Goal: Task Accomplishment & Management: Complete application form

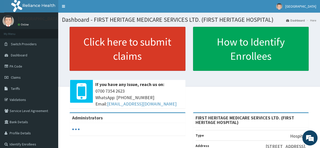
click at [123, 51] on link "Click here to submit claims" at bounding box center [128, 49] width 116 height 44
click at [134, 50] on link "Click here to submit claims" at bounding box center [128, 49] width 116 height 44
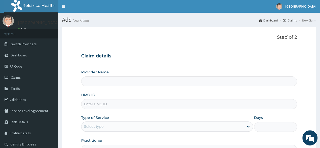
type input "FIRST HERITAGE MEDICARE SERVICES LTD. (FIRST HERITAGE HOSPITAL)"
click at [103, 103] on input "HMO ID" at bounding box center [189, 104] width 216 height 10
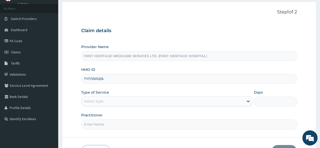
scroll to position [51, 0]
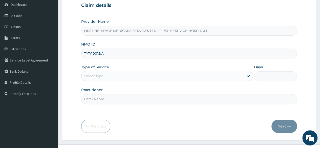
type input "TYT/10012/A"
click at [103, 77] on div "Select type" at bounding box center [93, 75] width 19 height 5
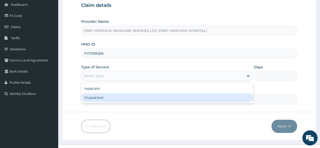
click at [102, 97] on div "Outpatient" at bounding box center [167, 97] width 172 height 9
type input "1"
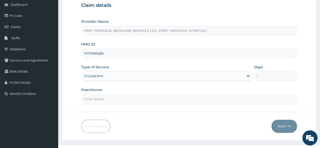
click at [105, 101] on input "Practitioner" at bounding box center [189, 99] width 216 height 10
type input "[PERSON_NAME]"
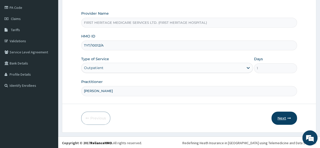
click at [282, 116] on button "Next" at bounding box center [284, 118] width 26 height 13
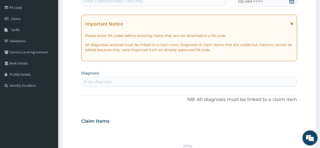
click at [291, 1] on icon at bounding box center [291, 0] width 5 height 5
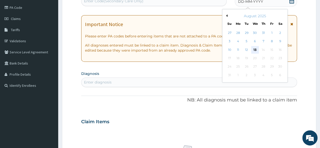
click at [255, 49] on div "13" at bounding box center [255, 50] width 8 height 8
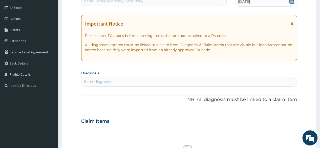
click at [97, 82] on div "Enter diagnosis" at bounding box center [98, 81] width 28 height 5
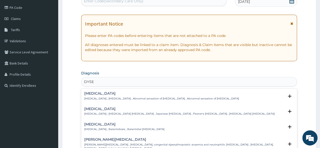
type input "DYSEN"
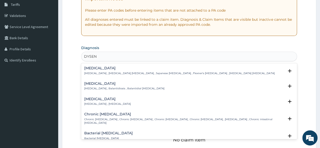
scroll to position [109, 0]
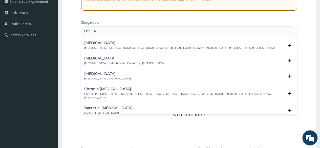
click at [111, 108] on h4 "Bacterial [MEDICAL_DATA]" at bounding box center [108, 108] width 49 height 4
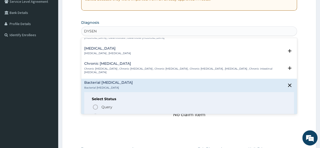
scroll to position [76, 0]
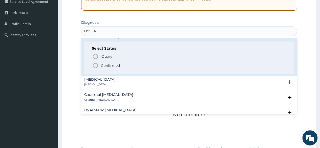
click at [107, 63] on p "Confirmed" at bounding box center [110, 65] width 19 height 5
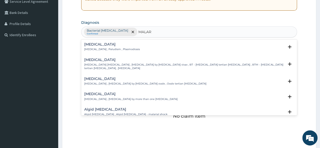
type input "MALARI"
click at [94, 46] on div "Malaria Malaria , Paludism , Plasmodiosis" at bounding box center [112, 46] width 56 height 9
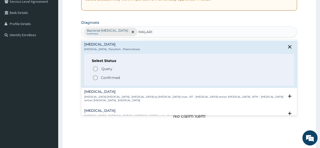
click at [109, 77] on p "Confirmed" at bounding box center [110, 77] width 19 height 5
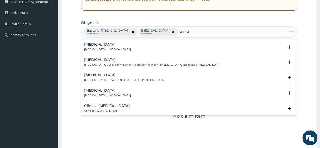
type input "SEPSIS"
click at [90, 46] on h4 "Sepsis" at bounding box center [107, 44] width 47 height 4
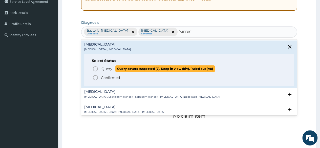
click at [102, 68] on span "Query" at bounding box center [106, 68] width 11 height 5
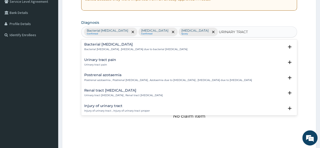
type input "URINARY TRACT"
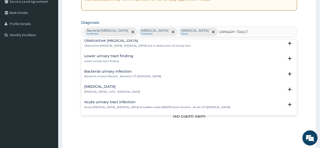
scroll to position [152, 0]
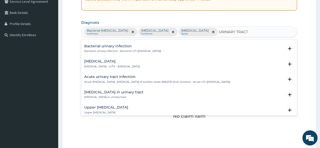
click at [124, 78] on h4 "Acute urinary tract infection" at bounding box center [157, 77] width 146 height 4
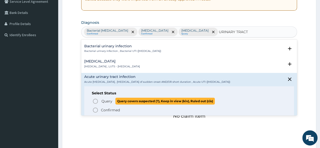
click at [104, 102] on span "Query" at bounding box center [106, 101] width 11 height 5
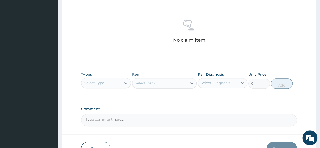
scroll to position [210, 0]
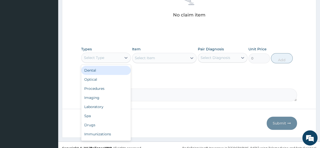
click at [115, 58] on div "Select Type" at bounding box center [101, 58] width 40 height 8
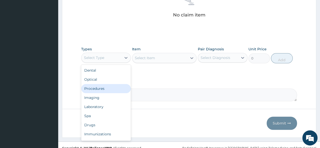
click at [105, 88] on div "Procedures" at bounding box center [106, 88] width 50 height 9
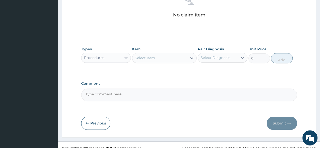
click at [153, 58] on div "Select Item" at bounding box center [145, 57] width 20 height 5
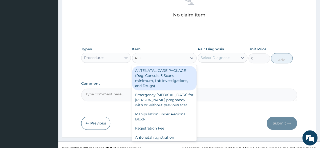
type input "REGI"
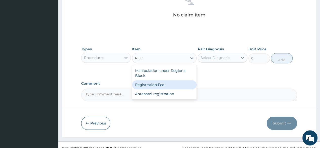
drag, startPoint x: 152, startPoint y: 85, endPoint x: 163, endPoint y: 83, distance: 11.6
click at [153, 85] on div "Registration Fee" at bounding box center [164, 84] width 65 height 9
type input "2150"
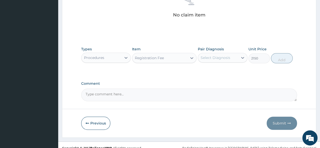
click at [219, 58] on div "Select Diagnosis" at bounding box center [216, 57] width 30 height 5
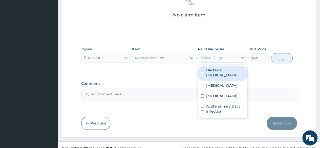
click at [216, 71] on label "Bacterial dysentery" at bounding box center [225, 73] width 38 height 10
checkbox input "true"
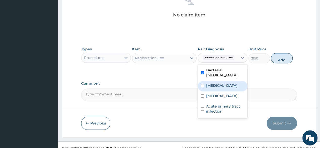
click at [215, 83] on label "Malaria" at bounding box center [221, 85] width 31 height 5
checkbox input "true"
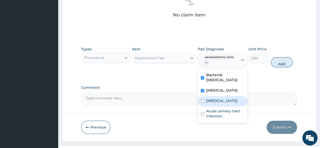
drag, startPoint x: 214, startPoint y: 91, endPoint x: 214, endPoint y: 94, distance: 2.5
click at [214, 96] on div "Sepsis" at bounding box center [223, 101] width 50 height 10
checkbox input "true"
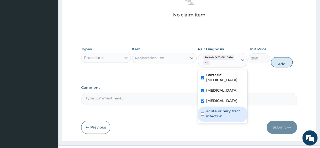
click at [216, 109] on label "Acute urinary tract infection" at bounding box center [225, 114] width 38 height 10
checkbox input "true"
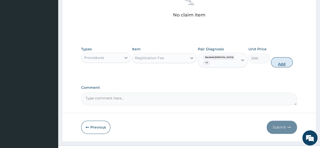
click at [282, 63] on button "Add" at bounding box center [282, 62] width 22 height 10
type input "0"
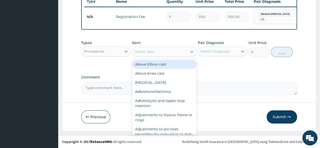
click at [146, 53] on div "Select Item" at bounding box center [145, 51] width 20 height 5
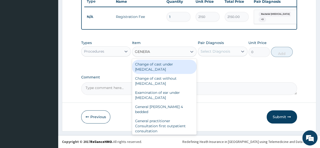
type input "GENERAL"
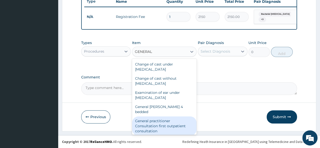
click at [156, 123] on div "General practitioner Consultation first outpatient consultation" at bounding box center [164, 125] width 65 height 19
type input "3547.5"
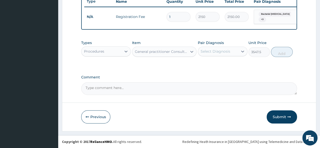
click at [216, 51] on div "Select Diagnosis" at bounding box center [216, 51] width 30 height 5
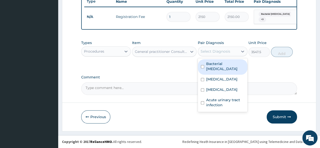
click at [214, 63] on label "Bacterial dysentery" at bounding box center [225, 66] width 38 height 10
checkbox input "true"
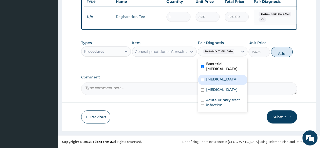
click at [214, 77] on label "Malaria" at bounding box center [221, 79] width 31 height 5
checkbox input "true"
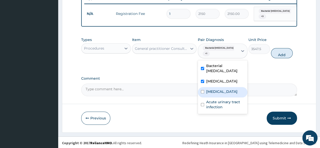
click at [213, 89] on label "Sepsis" at bounding box center [221, 91] width 31 height 5
checkbox input "true"
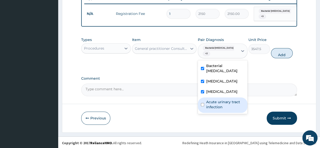
click at [216, 104] on label "Acute urinary tract infection" at bounding box center [225, 104] width 38 height 10
checkbox input "true"
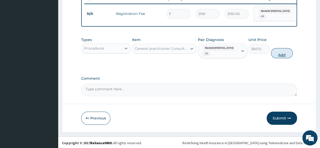
click at [281, 58] on button "Add" at bounding box center [282, 53] width 22 height 10
type input "0"
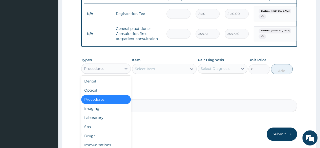
click at [108, 73] on div "Procedures" at bounding box center [101, 69] width 40 height 8
click at [97, 122] on div "Laboratory" at bounding box center [106, 117] width 50 height 9
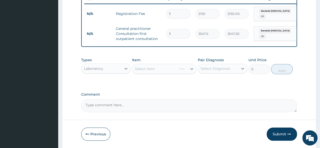
click at [150, 73] on div "Select Item" at bounding box center [164, 69] width 65 height 10
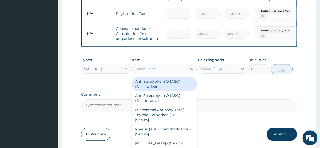
click at [150, 71] on div "Select Item" at bounding box center [145, 68] width 20 height 5
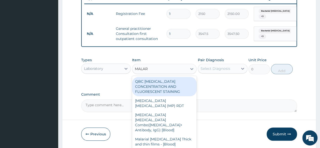
type input "MALARI"
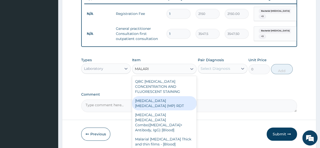
click at [164, 104] on div "MALARIA PARASITE (MP) RDT" at bounding box center [164, 103] width 65 height 14
type input "1612.5"
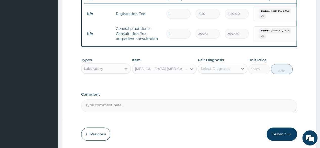
click at [221, 71] on div "Select Diagnosis" at bounding box center [216, 68] width 30 height 5
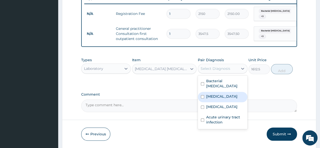
click at [211, 94] on label "Malaria" at bounding box center [221, 96] width 31 height 5
checkbox input "true"
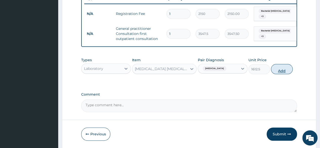
click at [282, 74] on button "Add" at bounding box center [282, 69] width 22 height 10
type input "0"
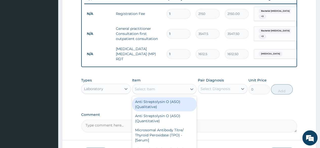
click at [149, 90] on div "Select Item" at bounding box center [145, 89] width 20 height 5
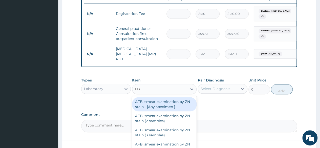
type input "FBC"
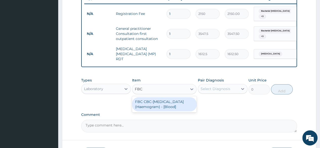
click at [154, 101] on div "FBC CBC-Complete Blood Count (Haemogram) - [Blood]" at bounding box center [164, 104] width 65 height 14
type input "4300"
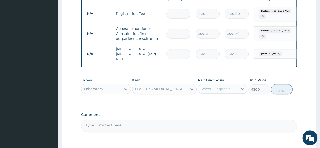
click at [209, 90] on div "Select Diagnosis" at bounding box center [216, 88] width 30 height 5
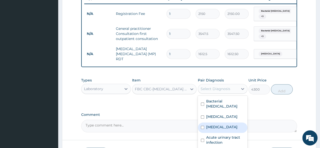
click at [210, 124] on label "Sepsis" at bounding box center [221, 126] width 31 height 5
checkbox input "true"
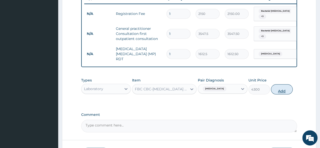
click at [280, 91] on button "Add" at bounding box center [282, 89] width 22 height 10
type input "0"
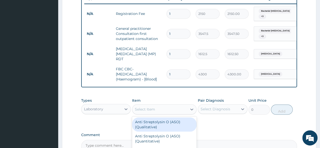
click at [149, 108] on div "Select Item" at bounding box center [145, 109] width 20 height 5
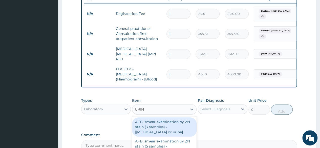
type input "URINA"
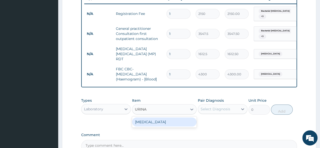
click at [148, 124] on div "URINALYSIS" at bounding box center [164, 121] width 65 height 9
type input "1612.5"
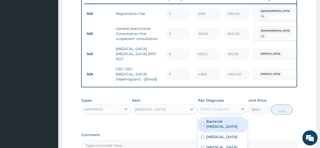
click at [216, 111] on div "Select Diagnosis" at bounding box center [216, 108] width 30 height 5
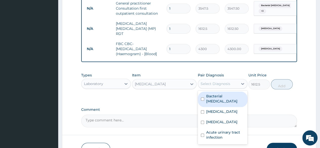
scroll to position [248, 0]
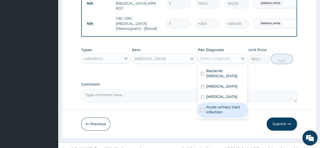
click at [214, 105] on label "Acute urinary tract infection" at bounding box center [225, 109] width 38 height 10
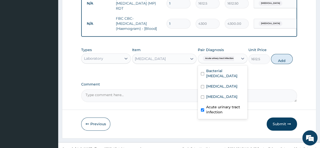
checkbox input "true"
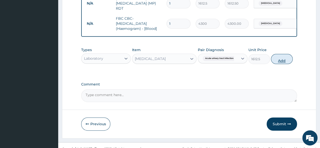
click at [284, 61] on button "Add" at bounding box center [282, 59] width 22 height 10
type input "0"
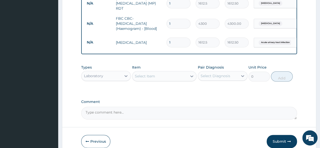
click at [112, 78] on div "Laboratory" at bounding box center [101, 76] width 40 height 8
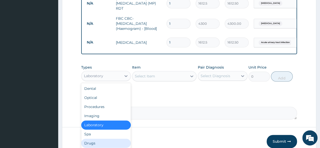
click at [106, 143] on div "Drugs" at bounding box center [106, 143] width 50 height 9
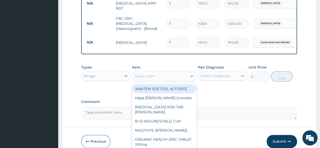
click at [155, 77] on div "Select Item" at bounding box center [159, 76] width 55 height 8
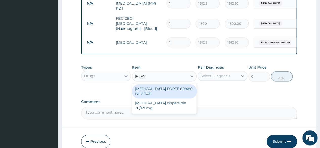
type input "COART"
click at [164, 91] on div "COARTEM FORTE 80/480 BY 6 TAB" at bounding box center [164, 91] width 65 height 14
type input "449.35"
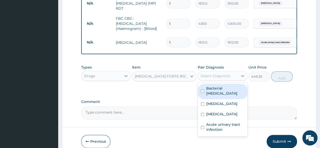
click at [225, 76] on div "Select Diagnosis" at bounding box center [216, 75] width 30 height 5
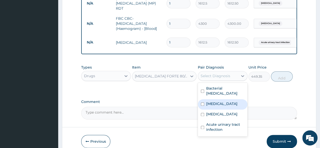
click at [215, 101] on label "Malaria" at bounding box center [221, 103] width 31 height 5
checkbox input "true"
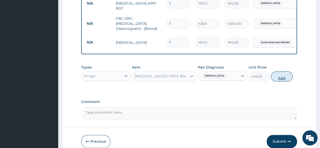
click at [283, 80] on button "Add" at bounding box center [282, 76] width 22 height 10
type input "0"
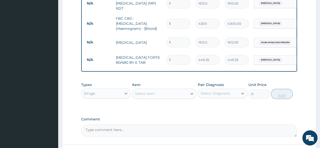
type input "0.00"
type input "6"
type input "2696.10"
type input "6"
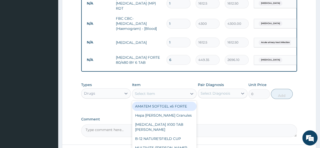
click at [140, 92] on div "Select Item" at bounding box center [145, 93] width 20 height 5
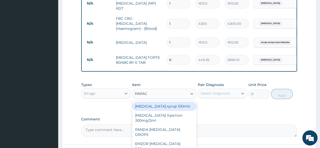
type input "PARACE"
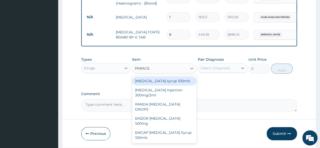
scroll to position [291, 0]
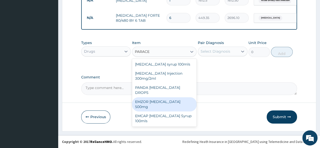
click at [172, 97] on div "EMZOR PARACETAMOL 500mg" at bounding box center [164, 104] width 65 height 14
type input "23.65"
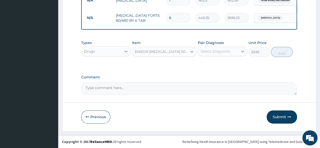
click at [211, 53] on div "Select Diagnosis" at bounding box center [216, 51] width 30 height 5
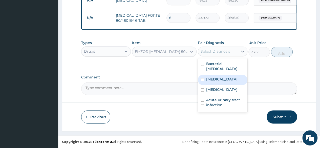
click at [214, 77] on label "Malaria" at bounding box center [221, 79] width 31 height 5
checkbox input "true"
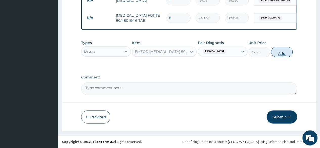
click at [283, 54] on button "Add" at bounding box center [282, 52] width 22 height 10
type input "0"
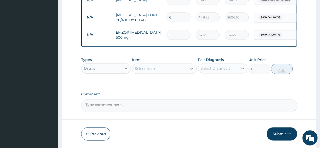
type input "18"
type input "425.70"
type input "18"
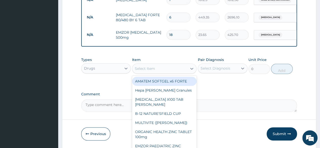
click at [143, 67] on div "Select Item" at bounding box center [145, 68] width 20 height 5
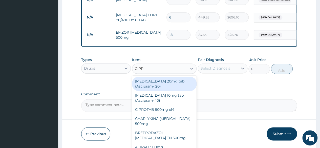
type input "CIPRO"
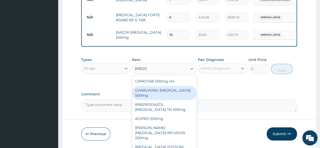
click at [155, 93] on div "CHARLYKING CIPROFLOXACIN 500mg" at bounding box center [164, 93] width 65 height 14
type input "177.375"
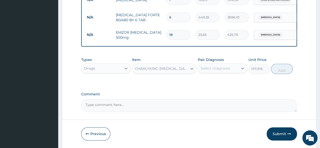
click at [208, 68] on div "Select Diagnosis" at bounding box center [216, 68] width 30 height 5
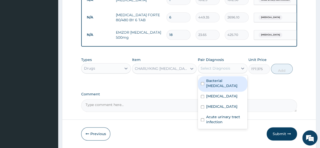
click at [210, 81] on label "Bacterial dysentery" at bounding box center [225, 83] width 38 height 10
checkbox input "true"
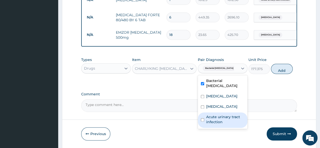
click at [212, 114] on label "Acute urinary tract infection" at bounding box center [225, 119] width 38 height 10
checkbox input "true"
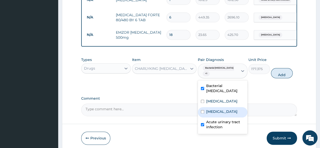
click at [212, 109] on label "Sepsis" at bounding box center [221, 111] width 31 height 5
checkbox input "true"
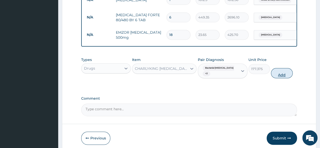
click at [280, 74] on button "Add" at bounding box center [282, 73] width 22 height 10
type input "0"
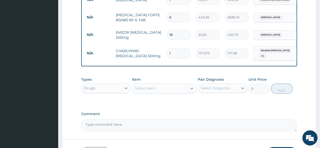
type input "10"
type input "1773.75"
type input "10"
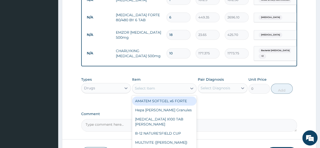
click at [146, 87] on div "Select Item" at bounding box center [145, 88] width 20 height 5
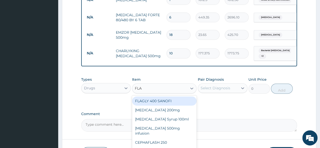
type input "FLAG"
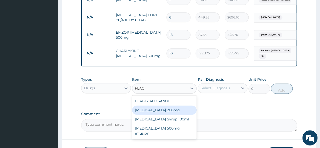
click at [150, 113] on div "Flagyl 200mg" at bounding box center [164, 109] width 65 height 9
type input "47.3"
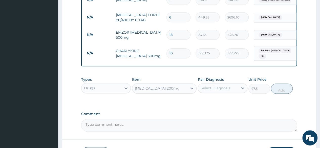
click at [210, 88] on div "Select Diagnosis" at bounding box center [216, 88] width 30 height 5
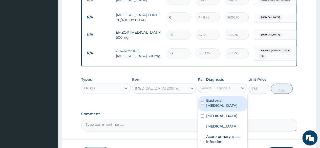
click at [213, 102] on label "Bacterial dysentery" at bounding box center [225, 103] width 38 height 10
checkbox input "true"
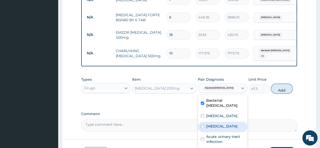
drag, startPoint x: 215, startPoint y: 121, endPoint x: 216, endPoint y: 132, distance: 11.1
click at [215, 124] on label "Sepsis" at bounding box center [221, 126] width 31 height 5
checkbox input "true"
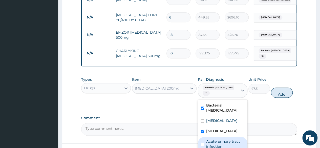
click at [216, 137] on div "Acute urinary tract infection" at bounding box center [223, 144] width 50 height 15
checkbox input "true"
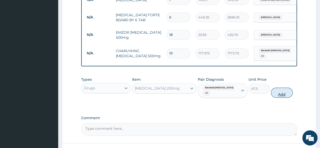
click at [281, 94] on button "Add" at bounding box center [282, 93] width 22 height 10
type input "0"
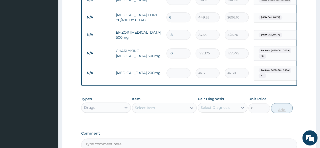
type input "0.00"
type input "3"
type input "141.90"
type input "30"
type input "1419.00"
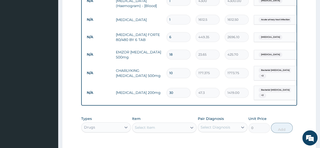
scroll to position [322, 0]
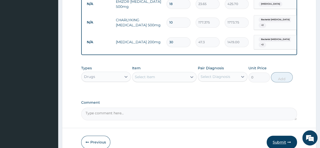
type input "30"
click at [279, 141] on button "Submit" at bounding box center [282, 142] width 30 height 13
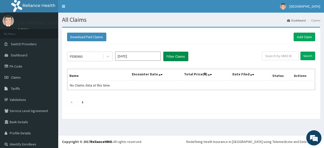
click at [176, 55] on button "Filter Claims" at bounding box center [175, 57] width 25 height 10
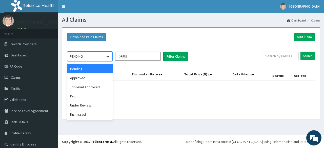
click at [107, 55] on icon at bounding box center [107, 56] width 5 height 5
click at [92, 76] on div "Approved" at bounding box center [90, 77] width 46 height 9
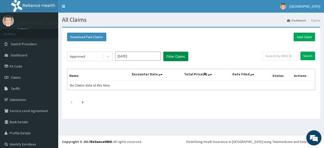
click at [174, 56] on button "Filter Claims" at bounding box center [175, 57] width 25 height 10
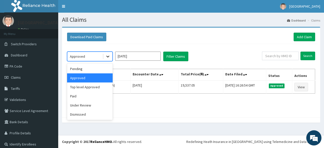
click at [107, 56] on icon at bounding box center [107, 57] width 3 height 2
click at [92, 86] on div "Top level Approved" at bounding box center [90, 86] width 46 height 9
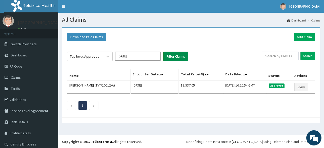
click at [177, 57] on button "Filter Claims" at bounding box center [175, 57] width 25 height 10
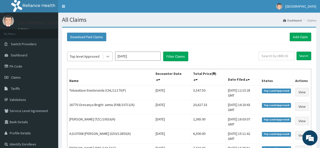
click at [107, 54] on icon at bounding box center [107, 56] width 5 height 5
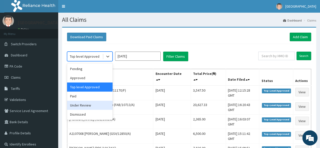
click at [88, 105] on div "Under Review" at bounding box center [90, 105] width 46 height 9
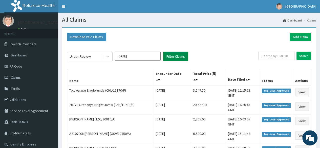
click at [173, 57] on button "Filter Claims" at bounding box center [175, 57] width 25 height 10
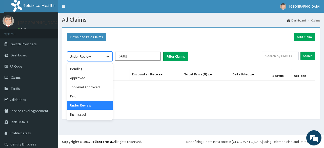
click at [109, 57] on icon at bounding box center [107, 56] width 5 height 5
drag, startPoint x: 89, startPoint y: 71, endPoint x: 87, endPoint y: 78, distance: 6.7
click at [87, 78] on div "Pending Approved Top level Approved Paid Under Review Dismissed" at bounding box center [90, 91] width 46 height 57
click at [87, 78] on div "Approved" at bounding box center [90, 77] width 46 height 9
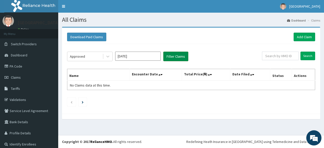
click at [173, 54] on button "Filter Claims" at bounding box center [175, 57] width 25 height 10
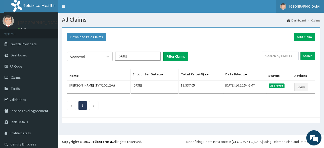
click at [294, 7] on span "[GEOGRAPHIC_DATA]" at bounding box center [304, 6] width 31 height 5
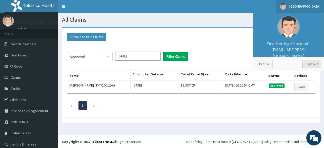
click at [308, 66] on link "Sign out" at bounding box center [311, 64] width 19 height 9
